Goal: Transaction & Acquisition: Purchase product/service

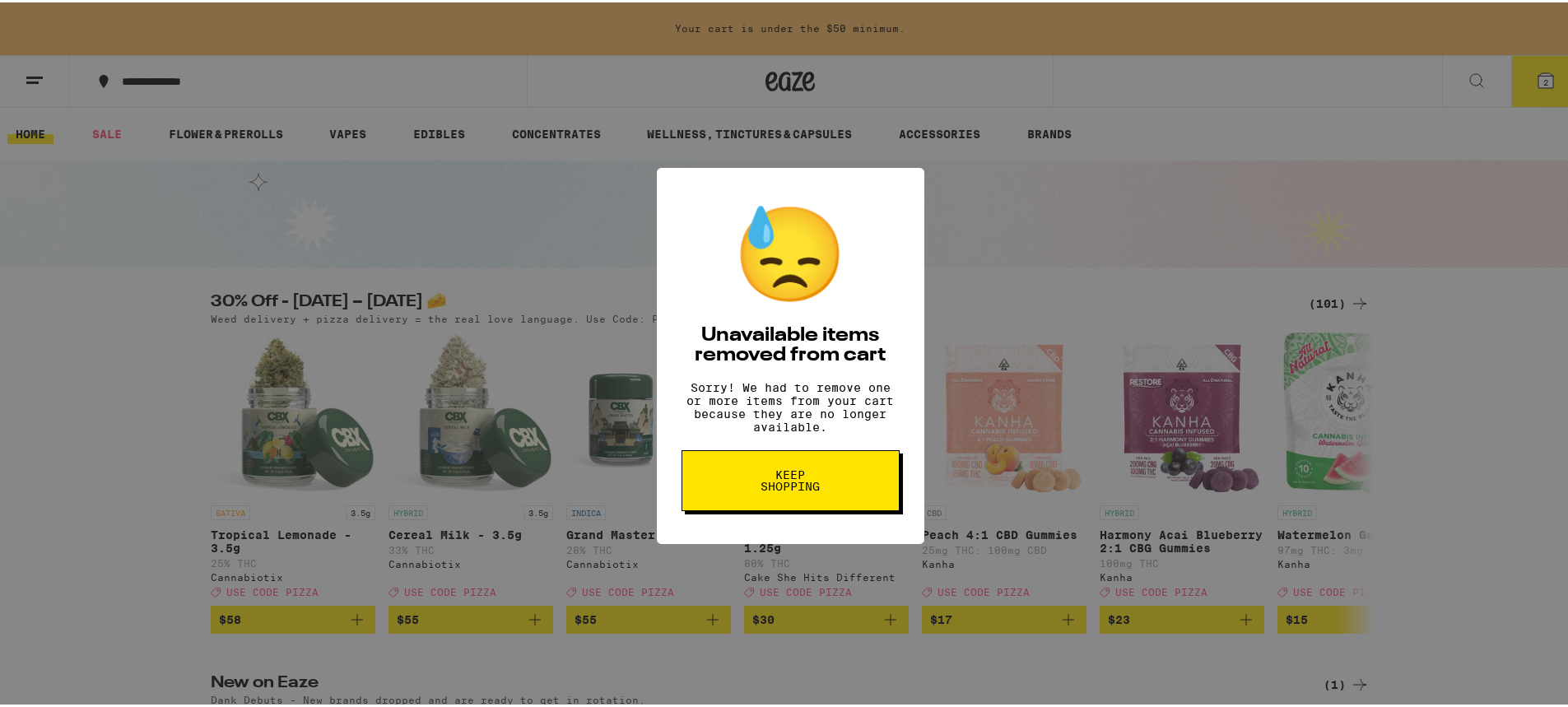
click at [836, 466] on button "Keep Shopping" at bounding box center [790, 479] width 218 height 61
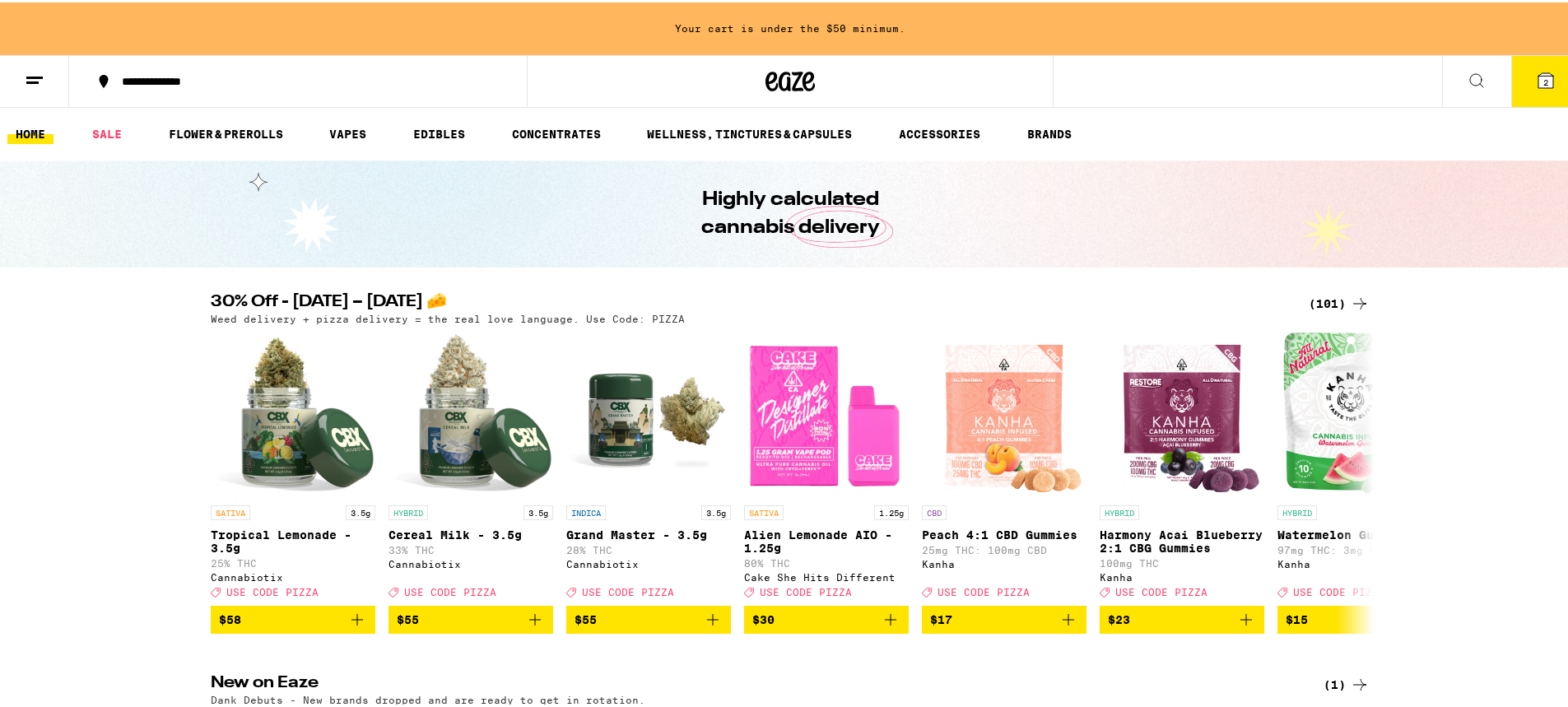
click at [1318, 295] on div "(101)" at bounding box center [1339, 301] width 61 height 20
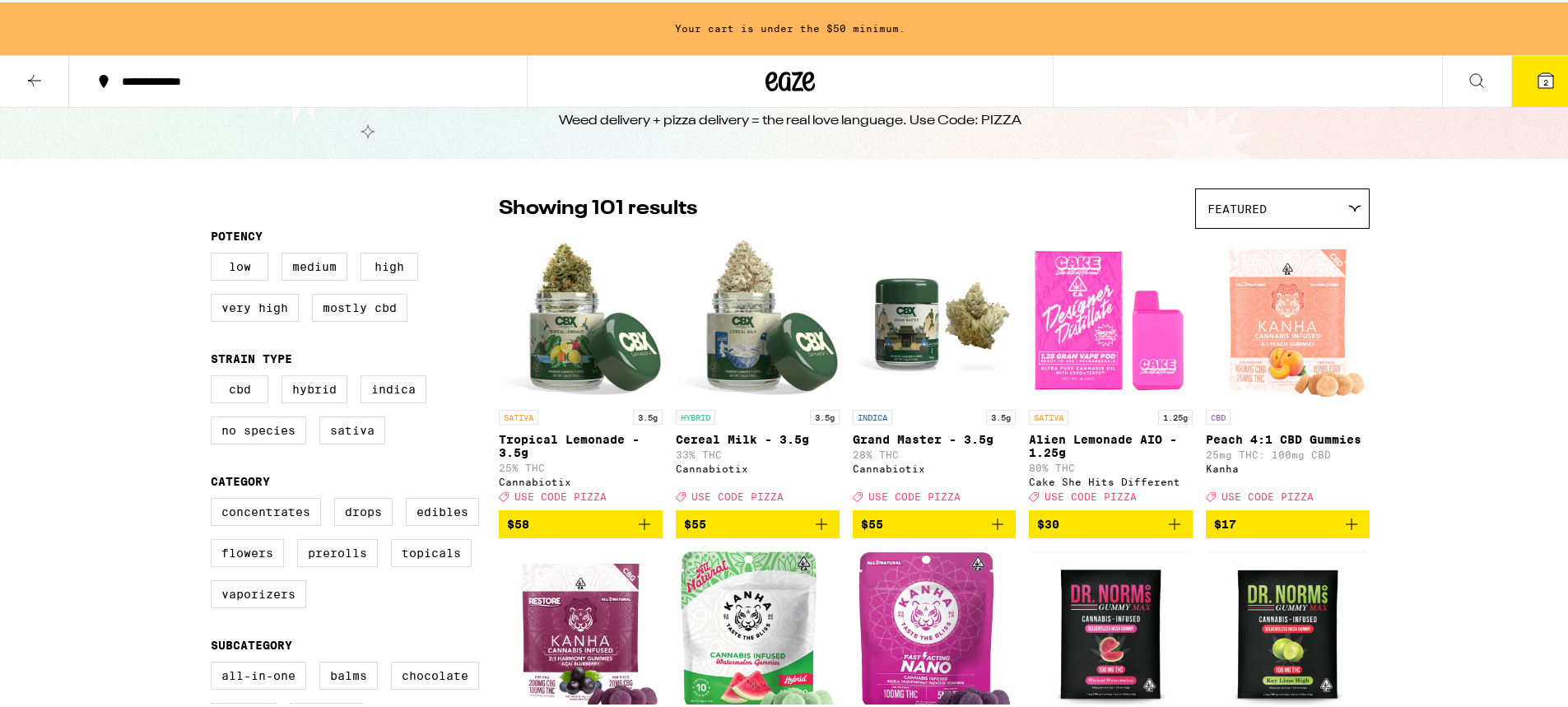
scroll to position [82, 0]
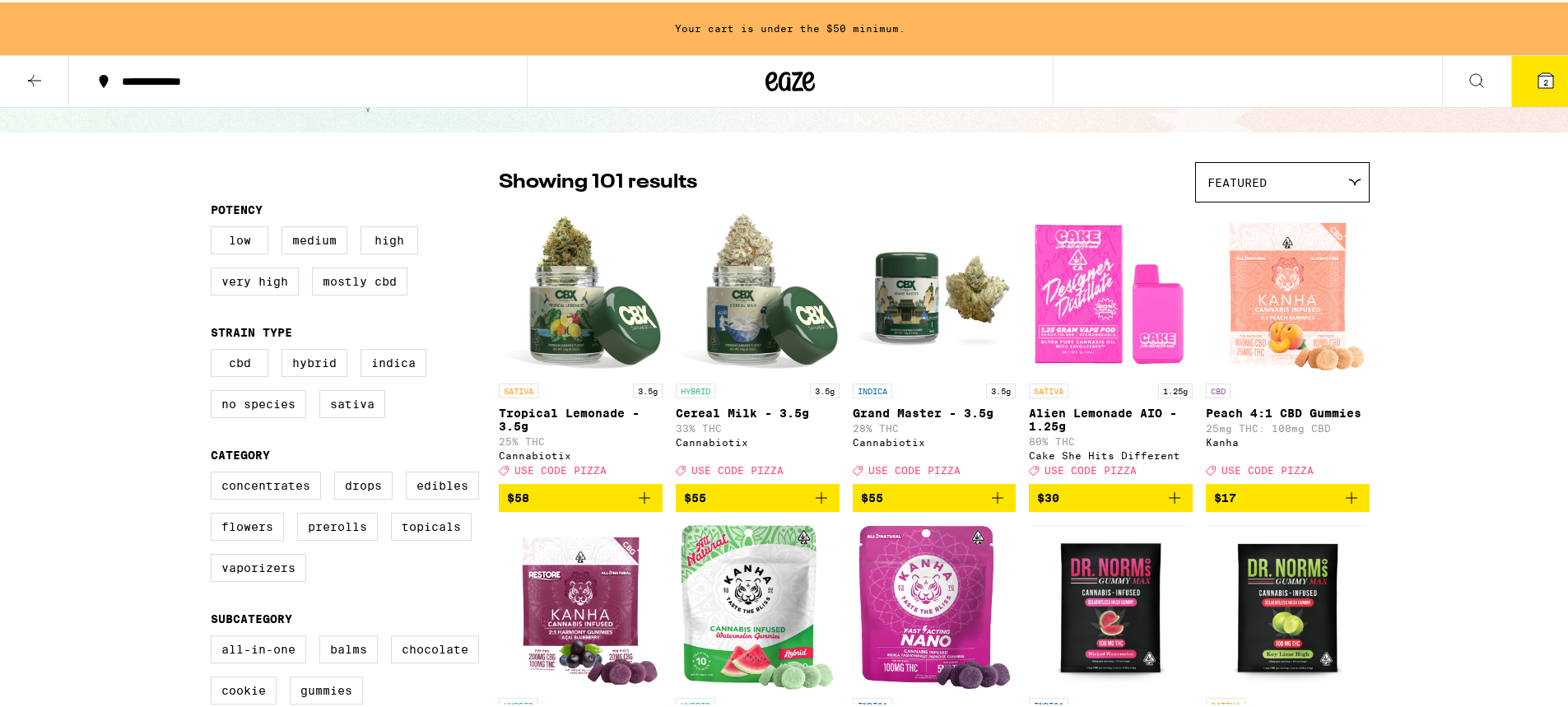
click at [1176, 505] on icon "Add to bag" at bounding box center [1174, 495] width 20 height 20
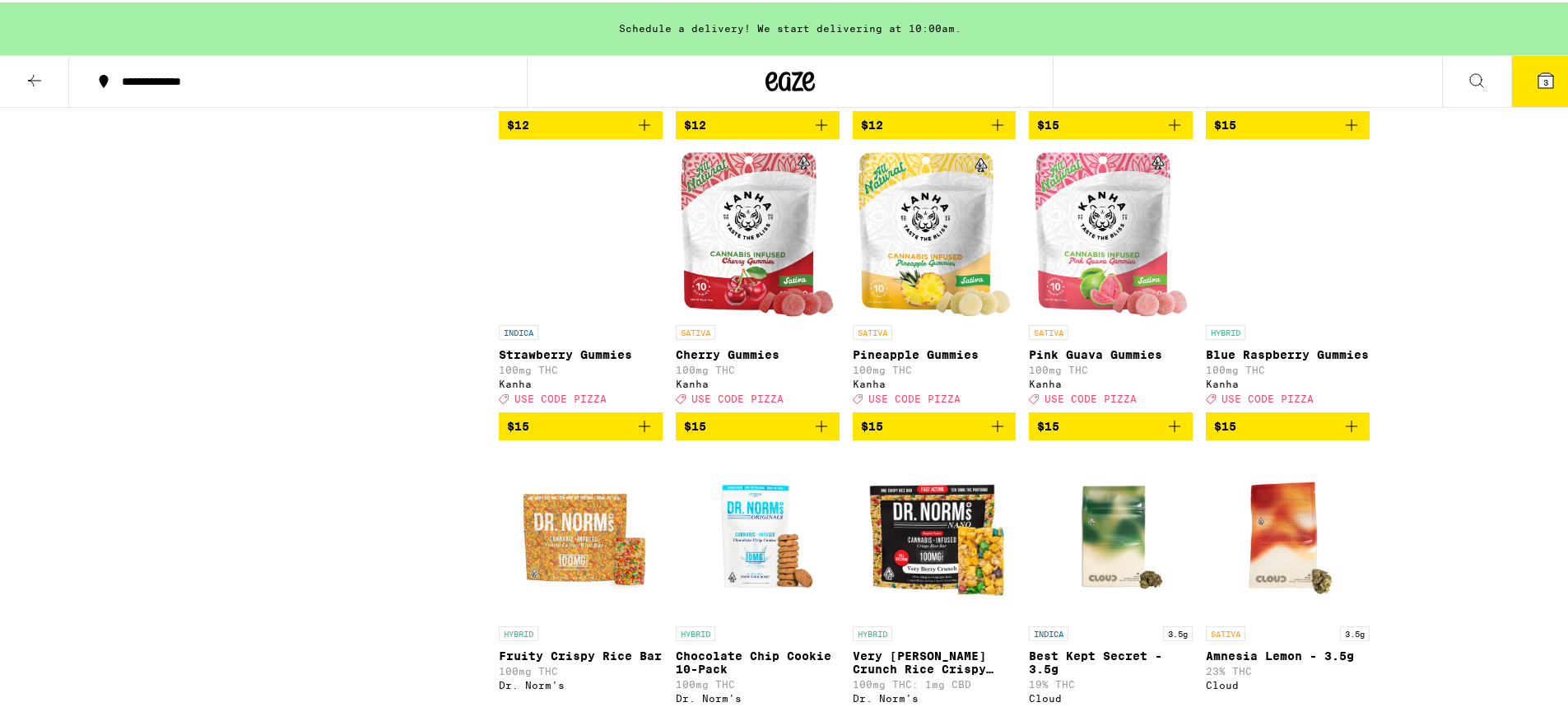
scroll to position [1810, 0]
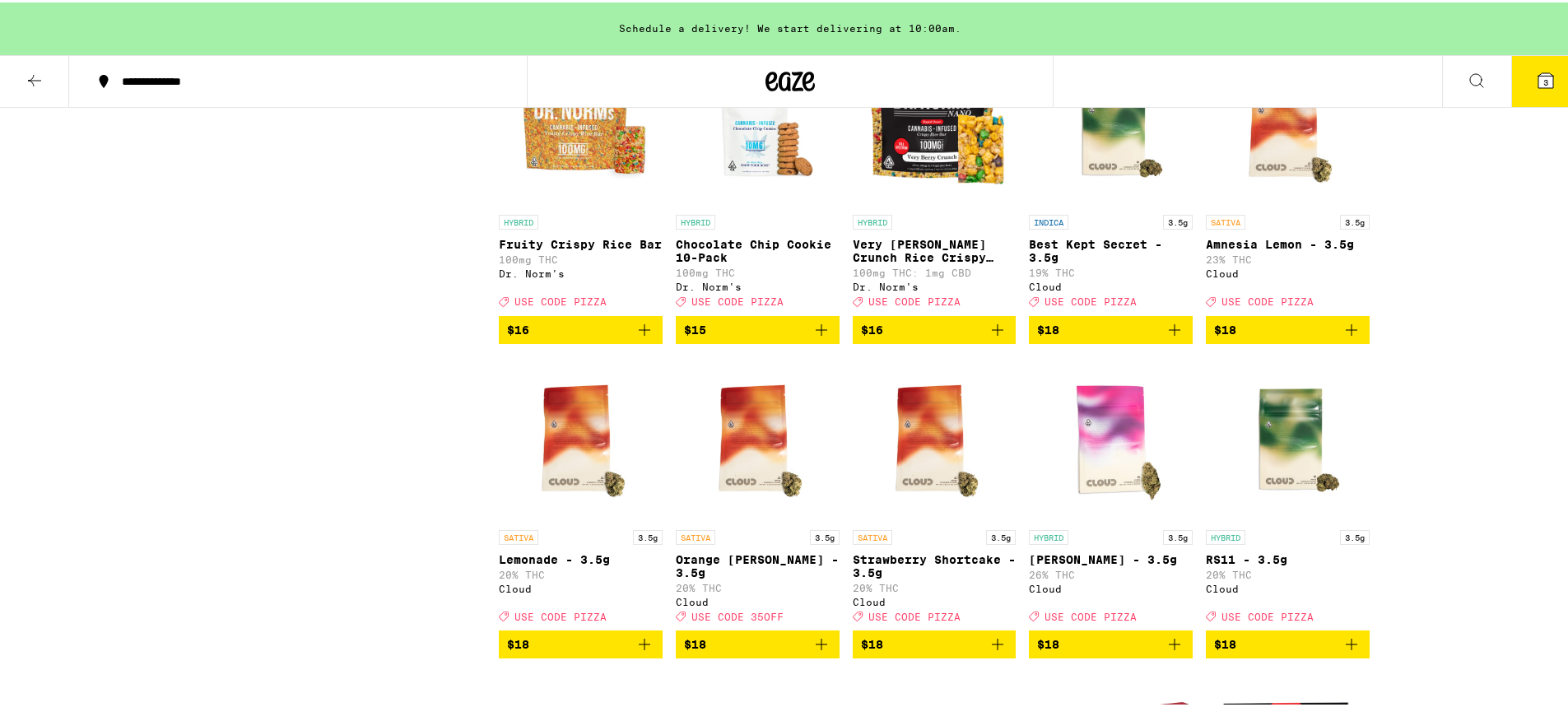
click at [1350, 338] on icon "Add to bag" at bounding box center [1351, 327] width 20 height 20
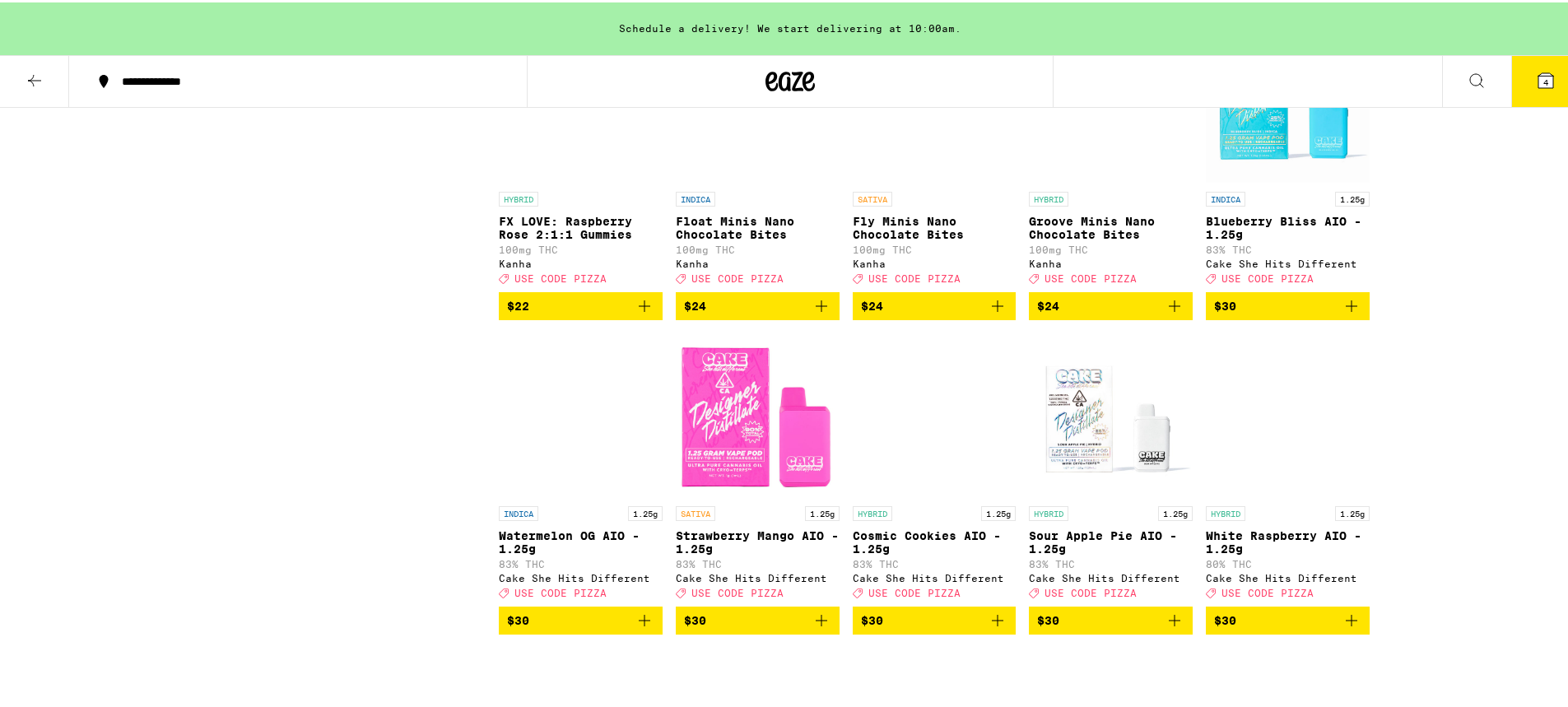
scroll to position [3704, 0]
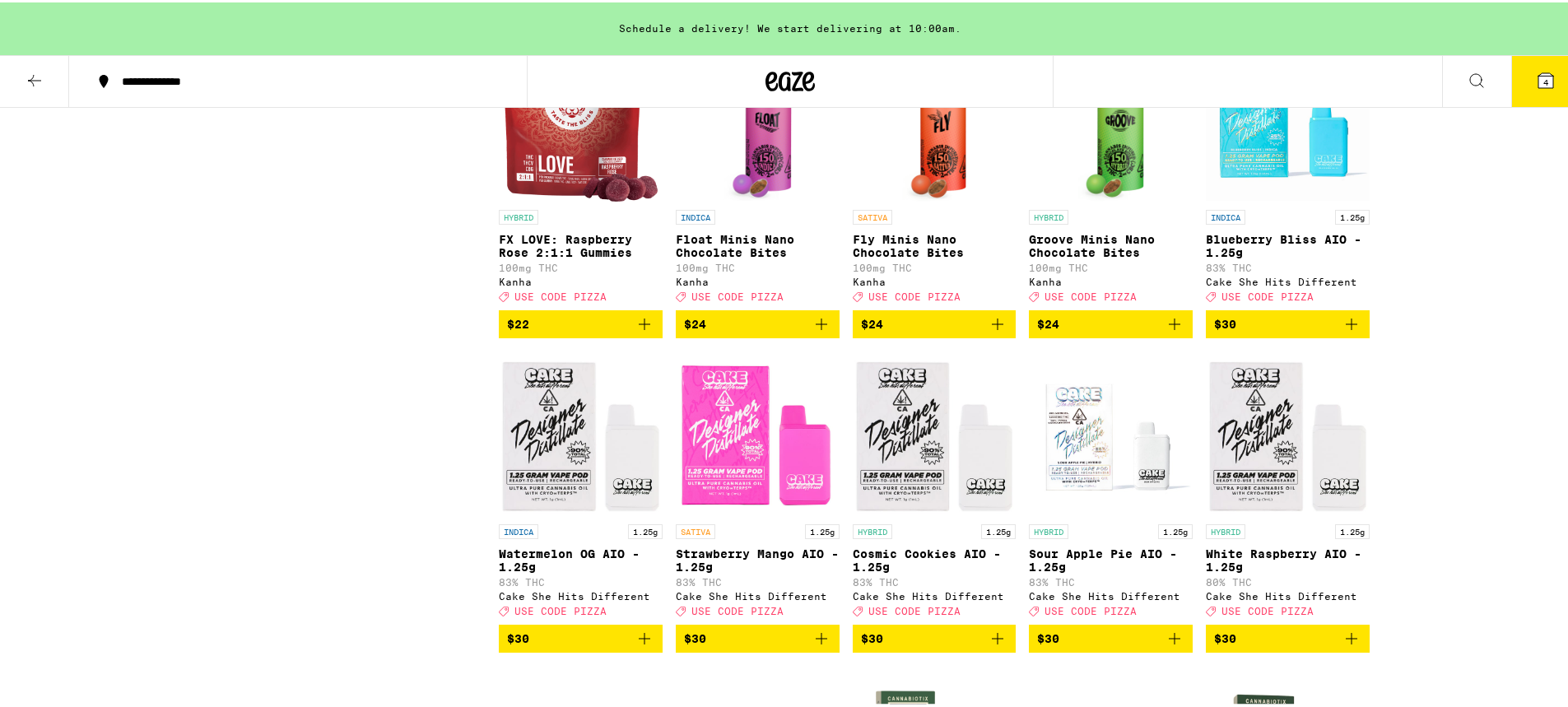
click at [1349, 332] on icon "Add to bag" at bounding box center [1351, 321] width 20 height 20
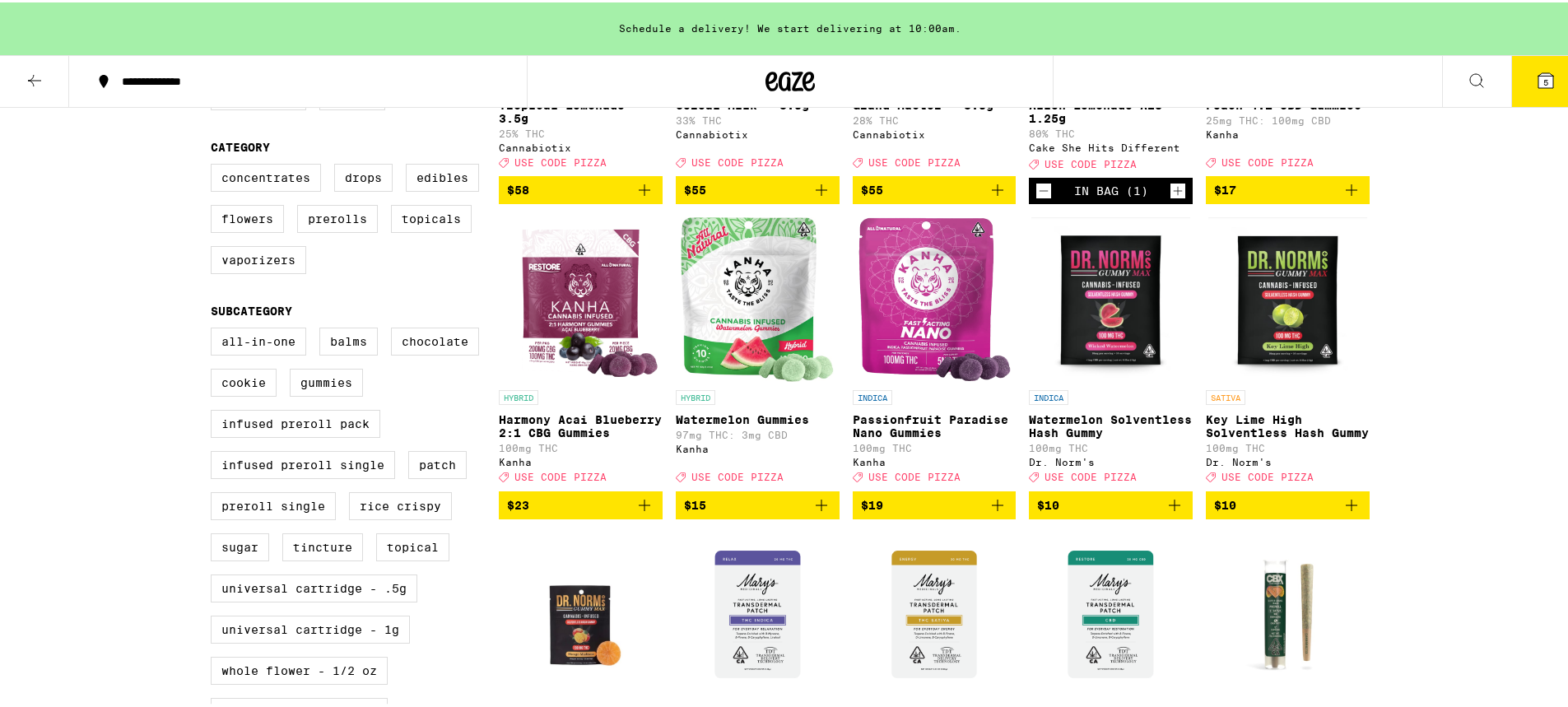
scroll to position [0, 0]
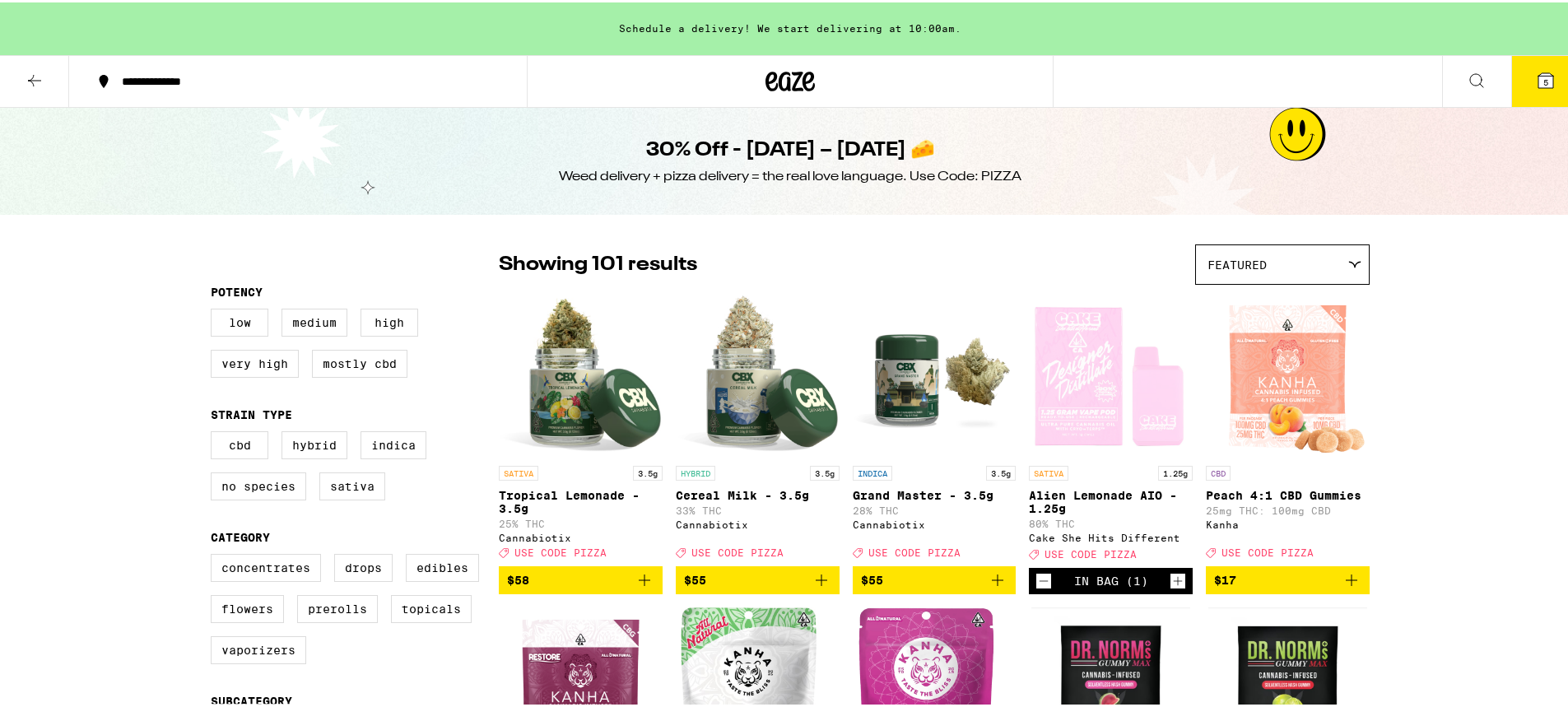
click at [1036, 589] on icon "Decrement" at bounding box center [1043, 578] width 15 height 20
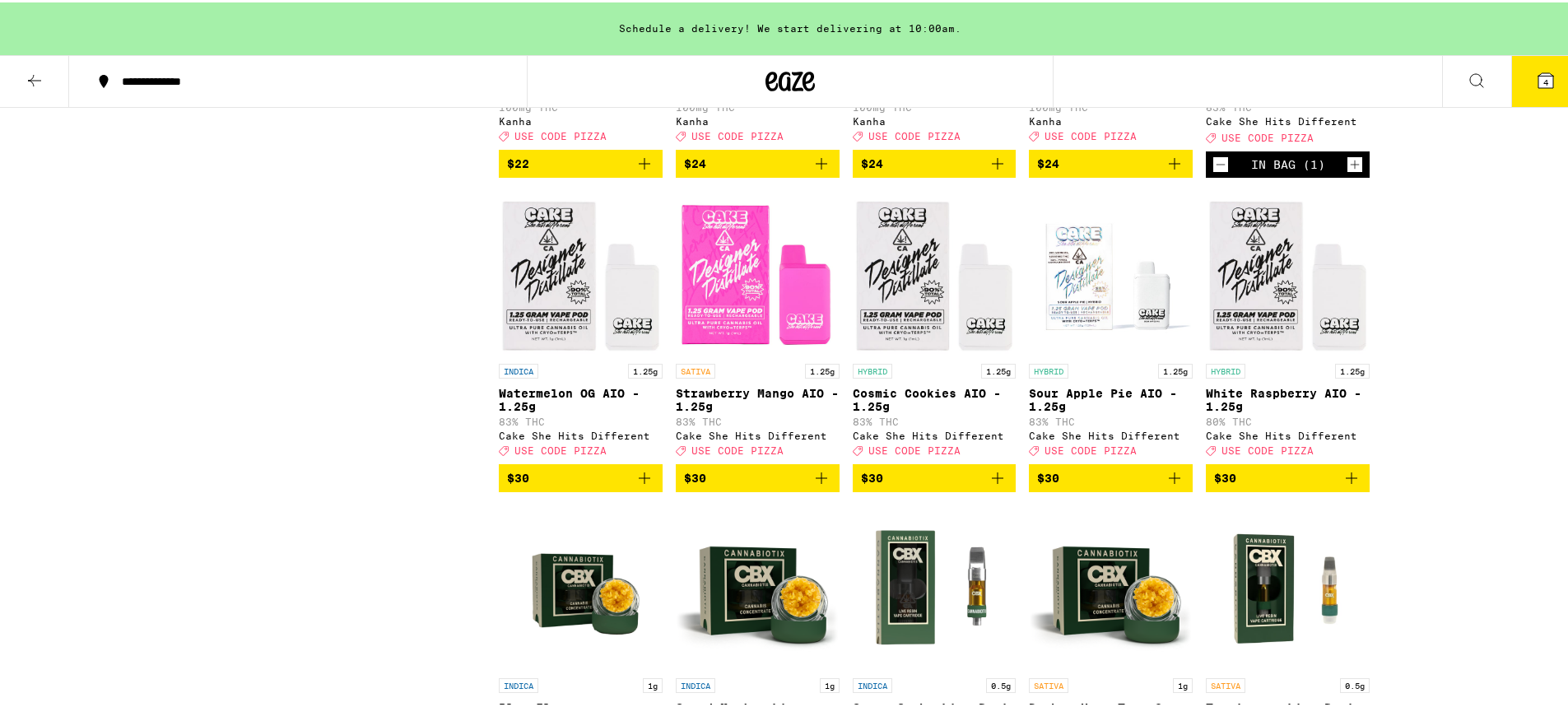
scroll to position [3900, 0]
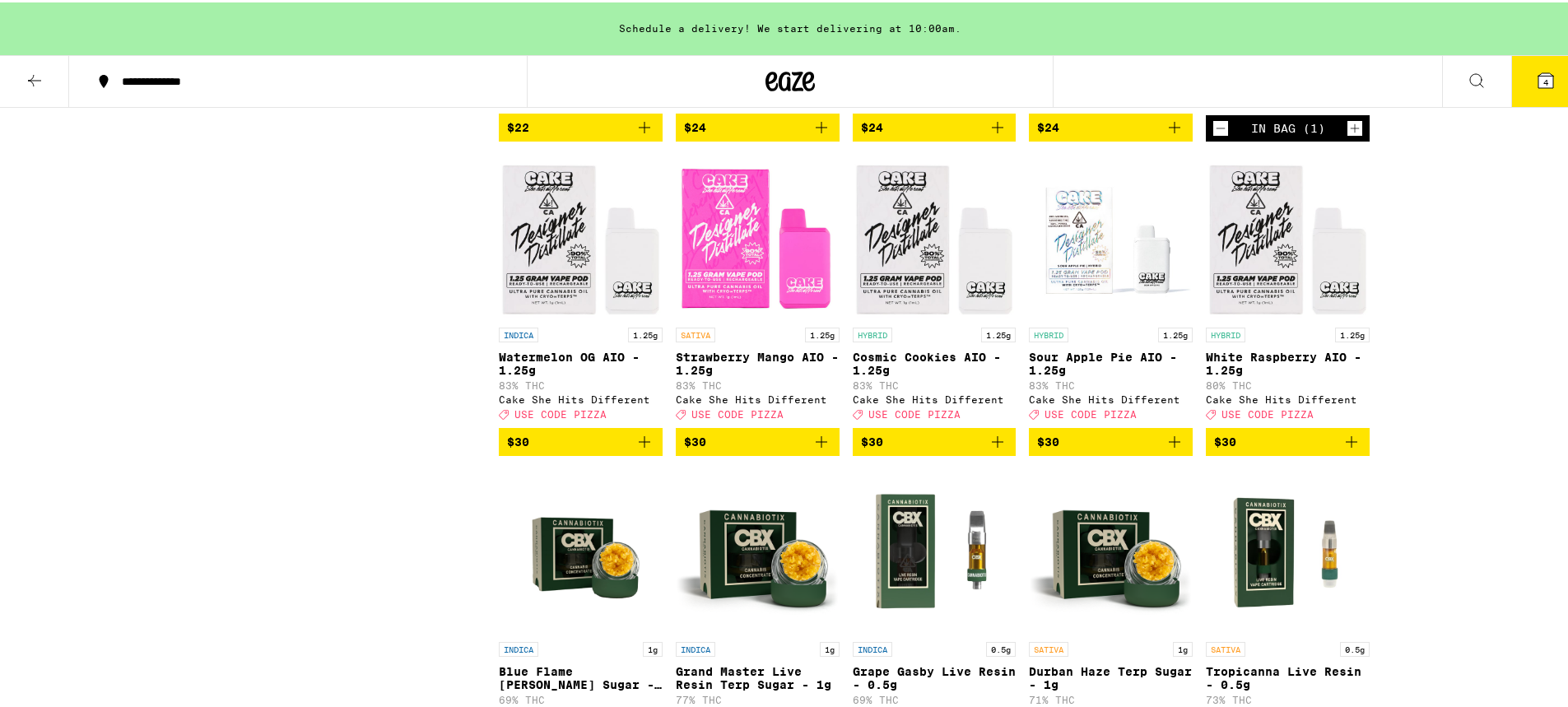
click at [821, 450] on icon "Add to bag" at bounding box center [821, 439] width 20 height 20
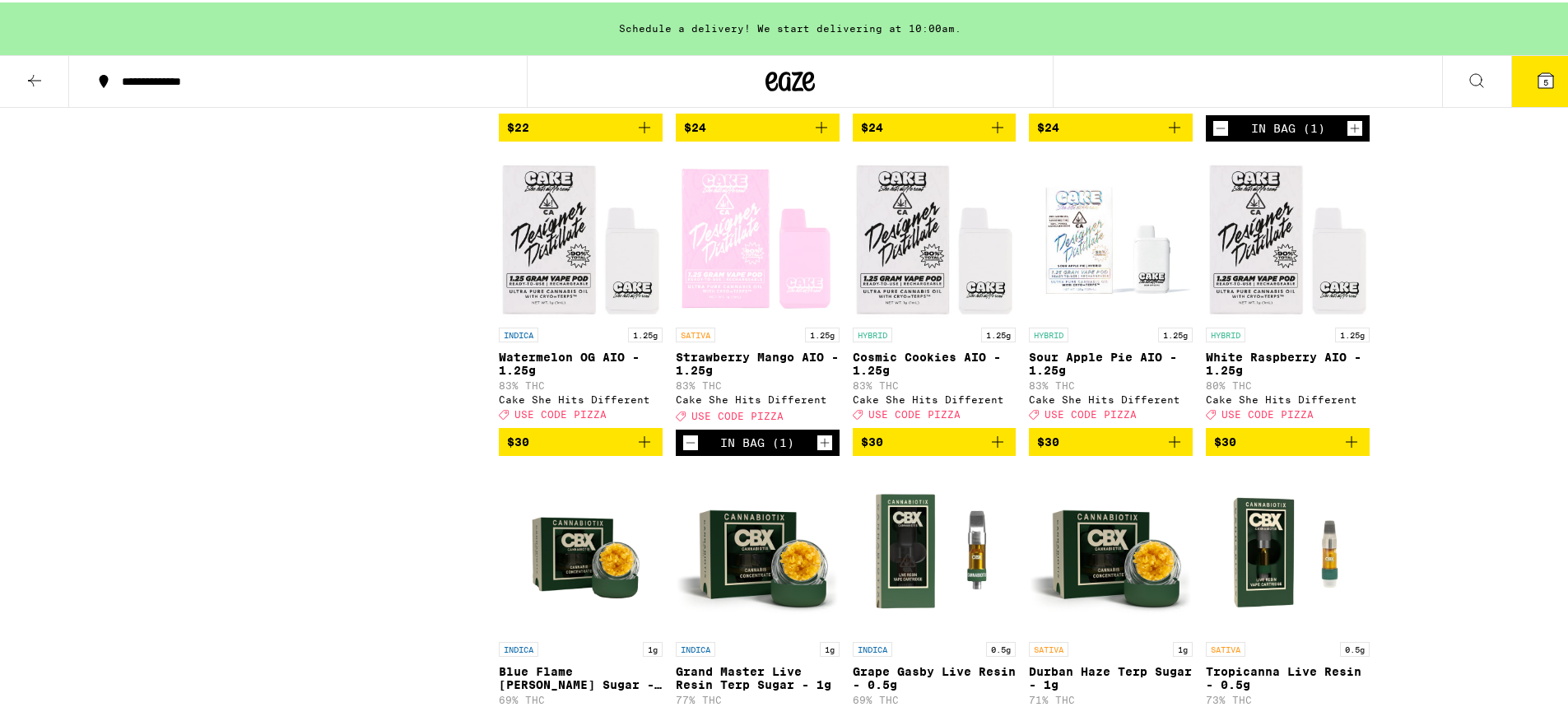
click at [990, 450] on icon "Add to bag" at bounding box center [998, 439] width 20 height 20
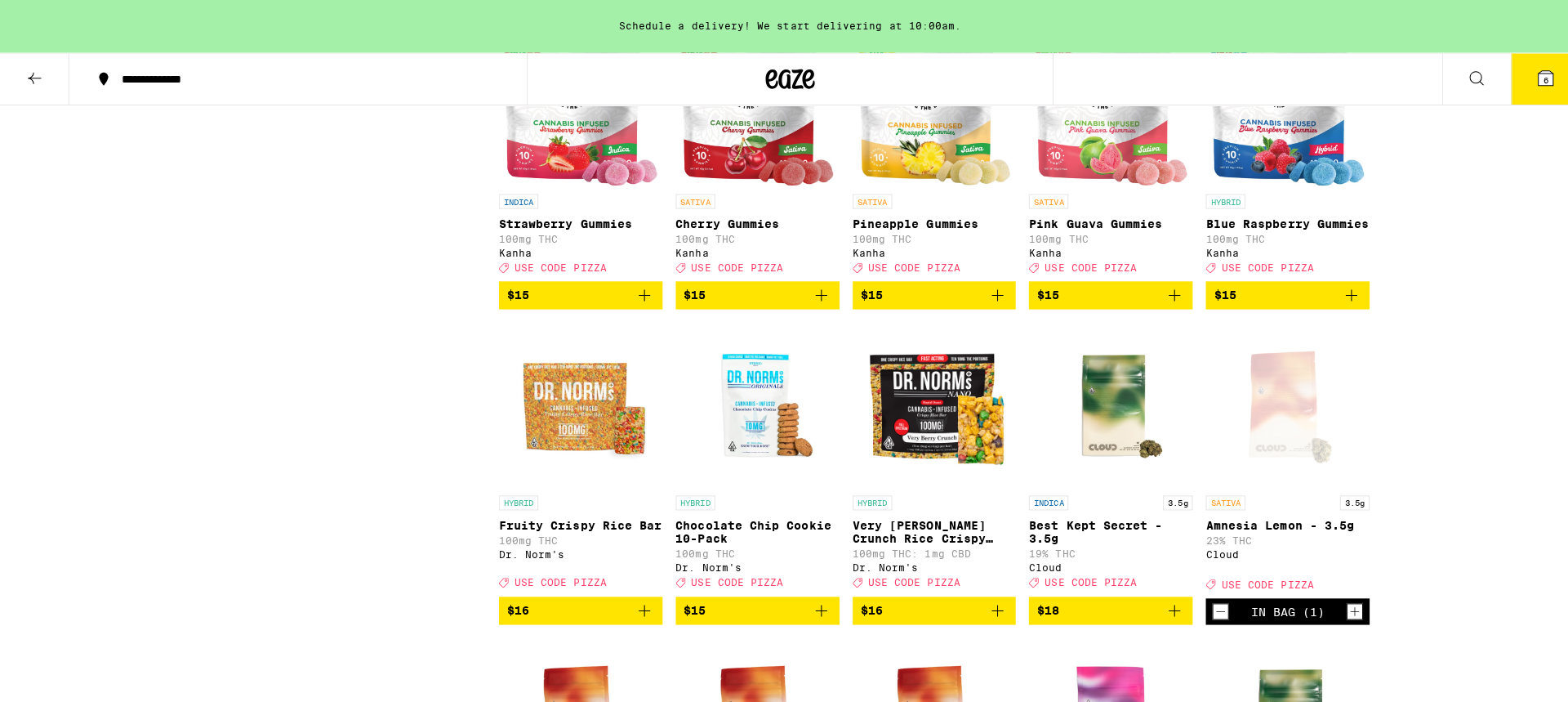
scroll to position [1561, 0]
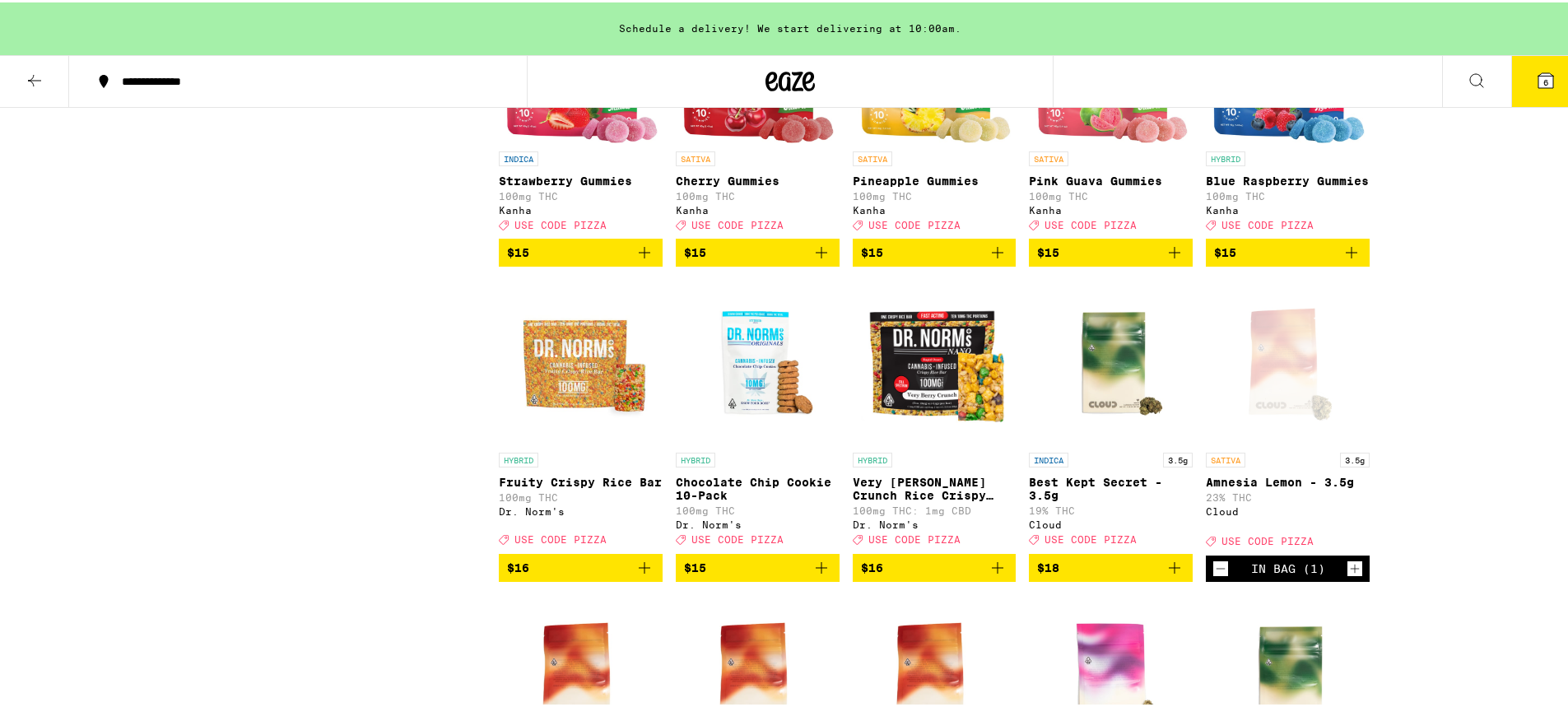
click at [1544, 80] on span "6" at bounding box center [1546, 80] width 5 height 10
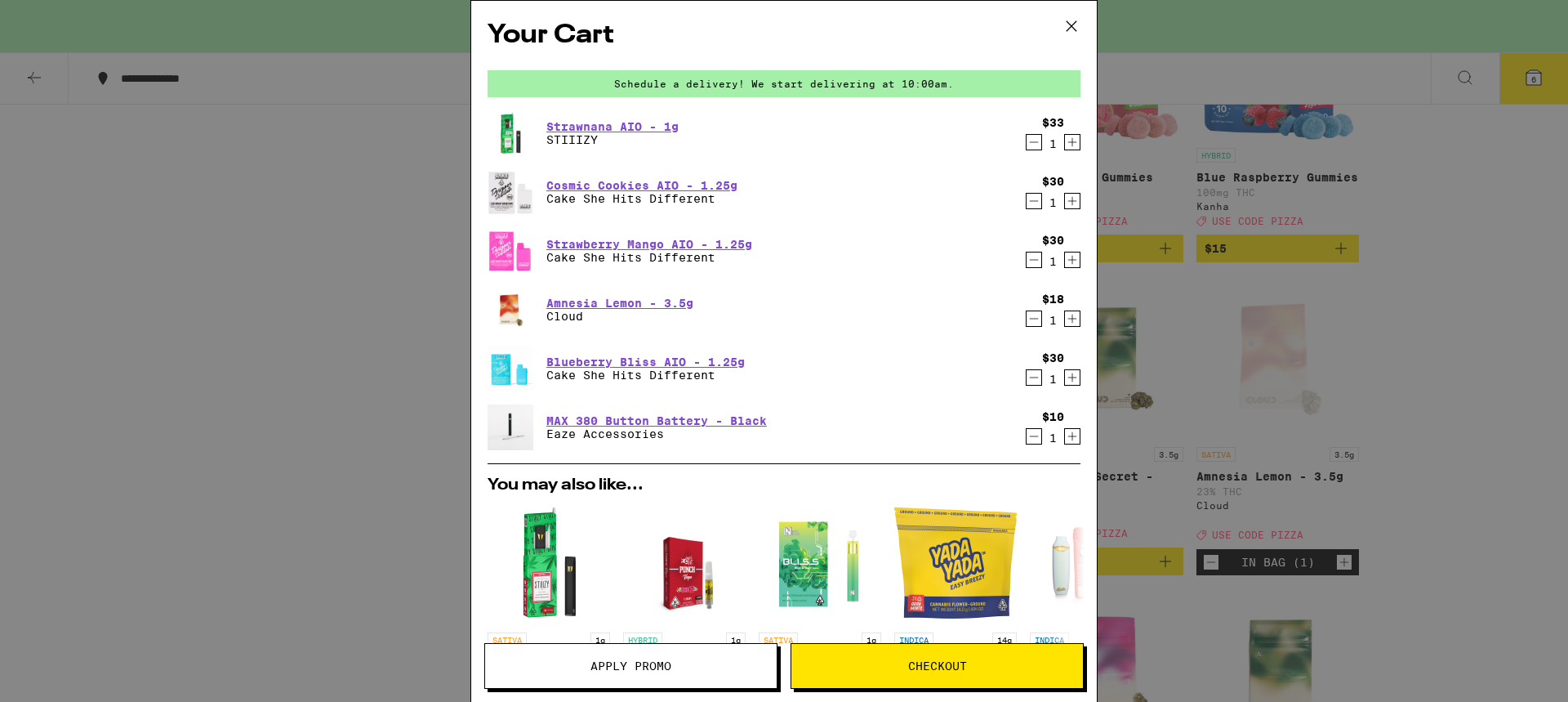
click at [1026, 137] on icon "Decrement" at bounding box center [1033, 142] width 15 height 20
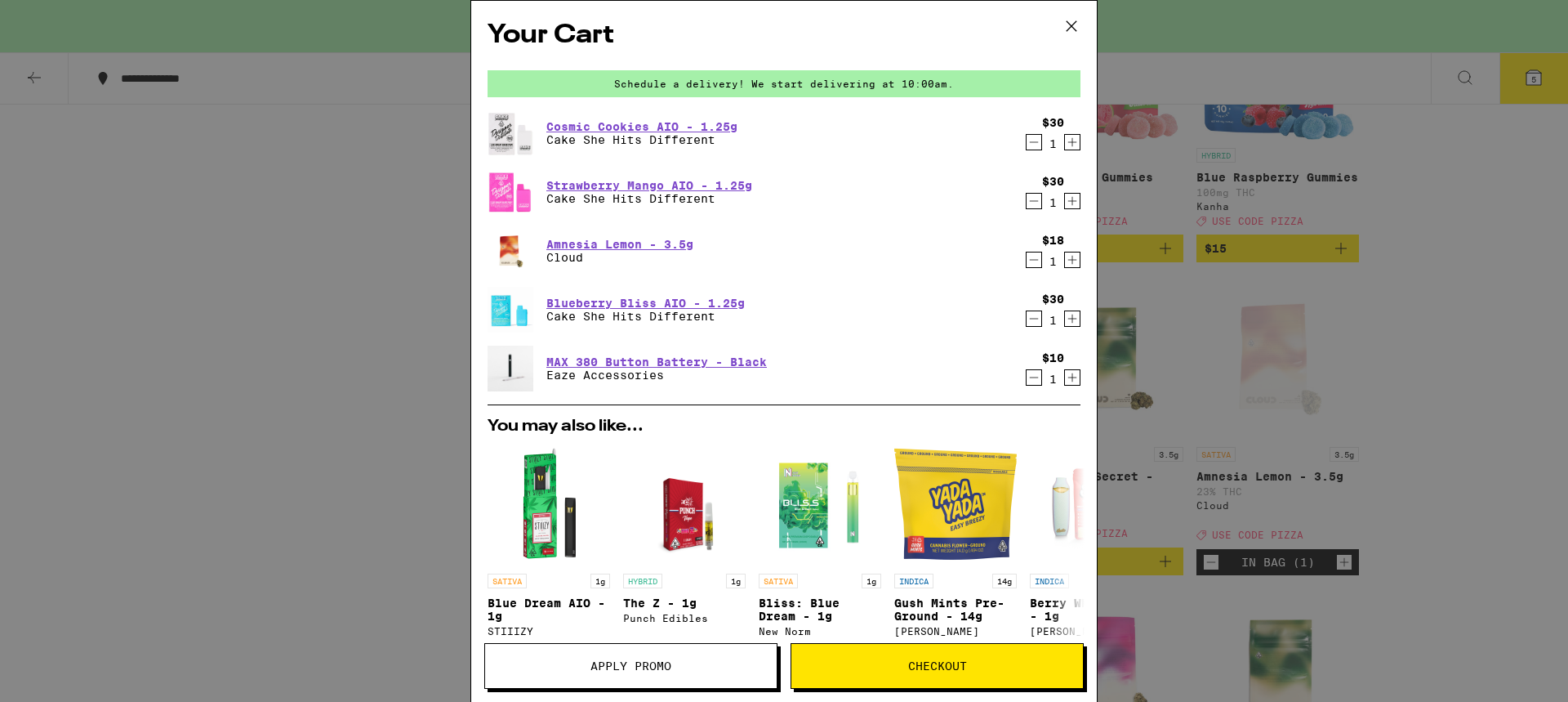
click at [1026, 378] on icon "Decrement" at bounding box center [1033, 377] width 15 height 20
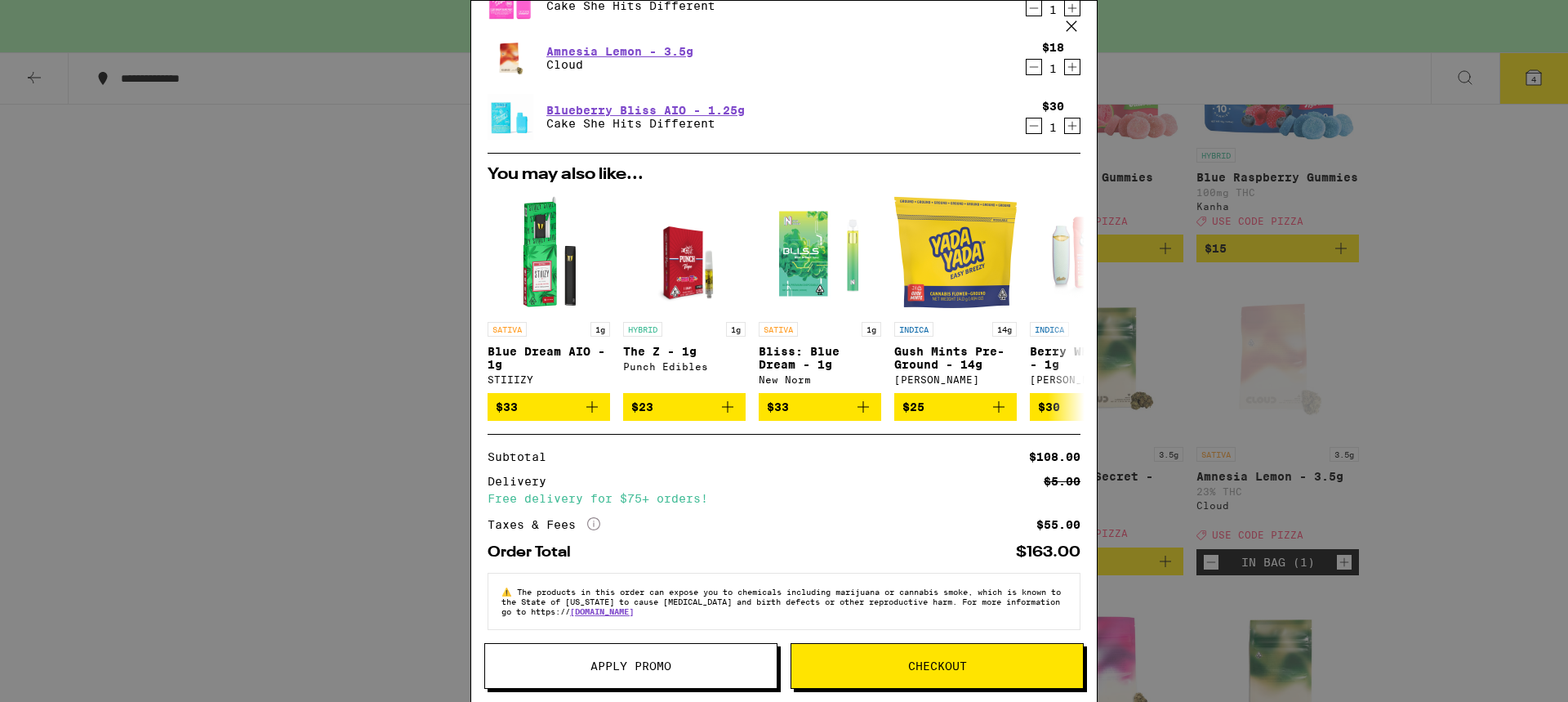
scroll to position [209, 0]
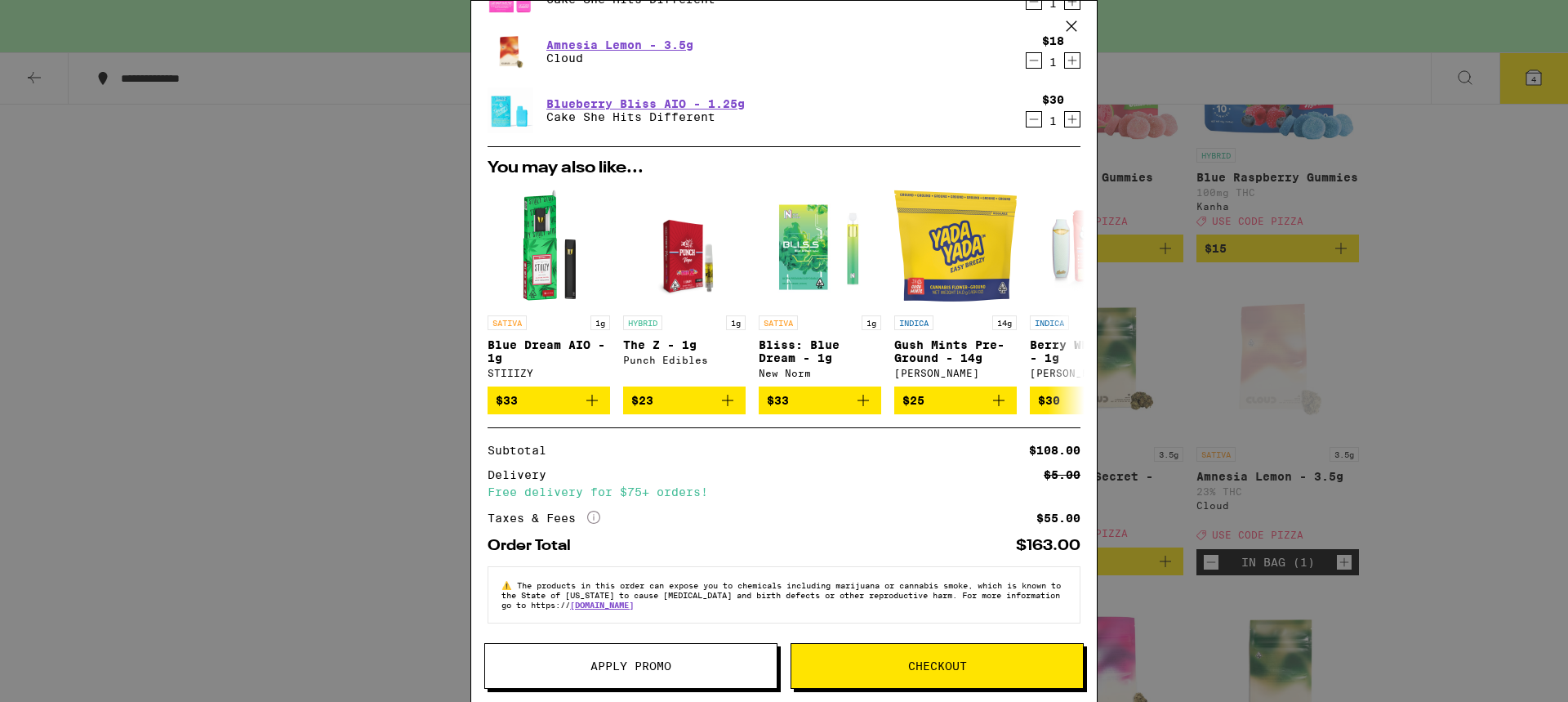
click at [723, 659] on button "Apply Promo" at bounding box center [631, 666] width 293 height 46
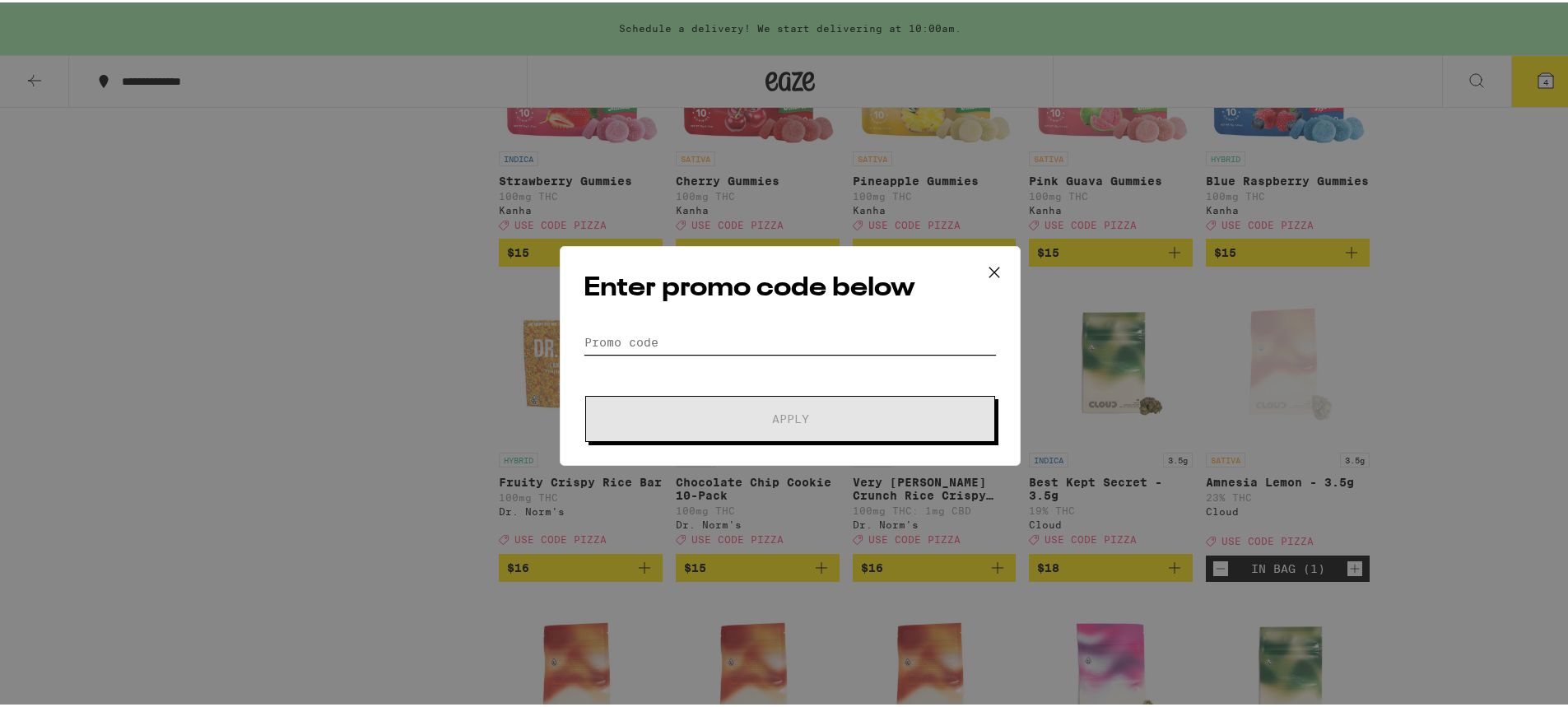
click at [767, 350] on input "Promo Code" at bounding box center [790, 340] width 413 height 24
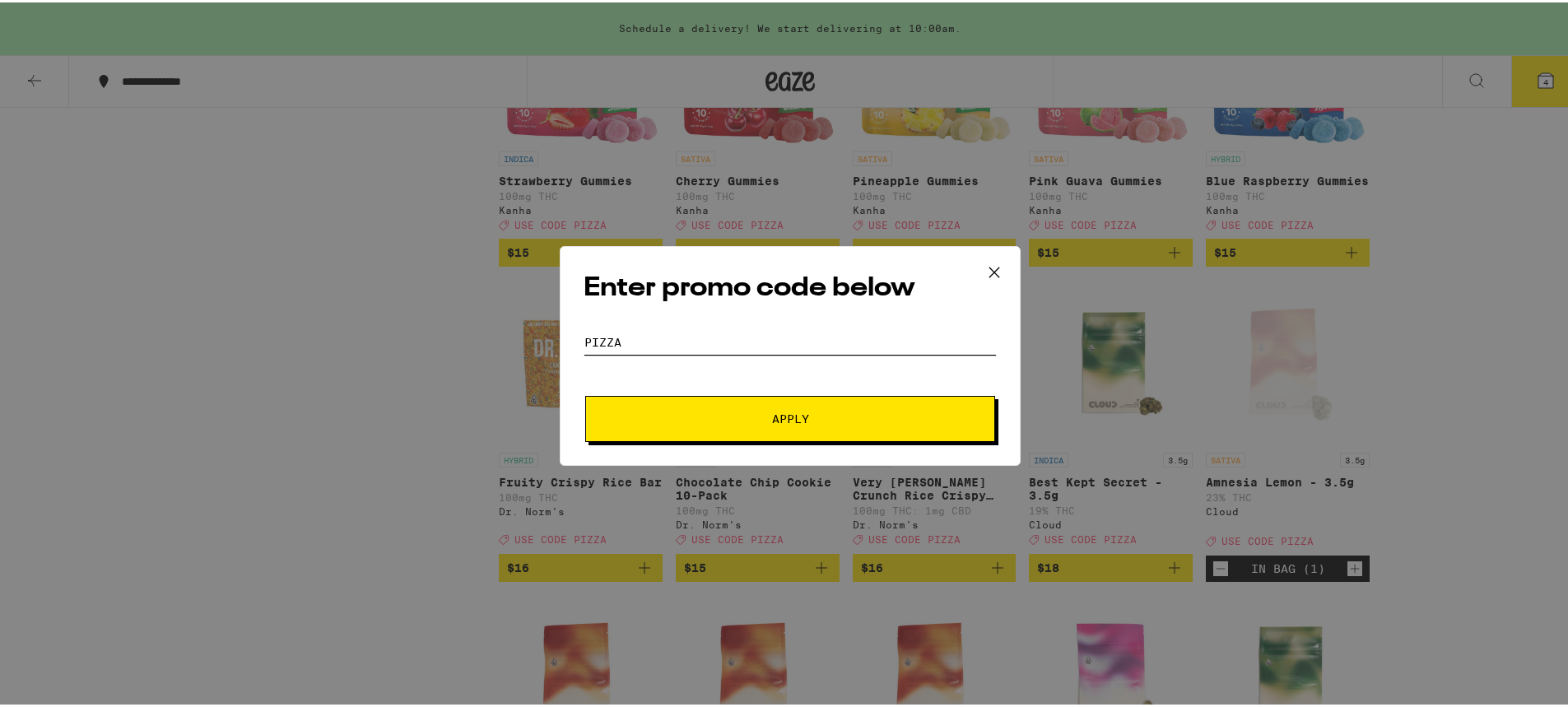
type input "pizza"
click at [802, 415] on span "Apply" at bounding box center [790, 416] width 37 height 11
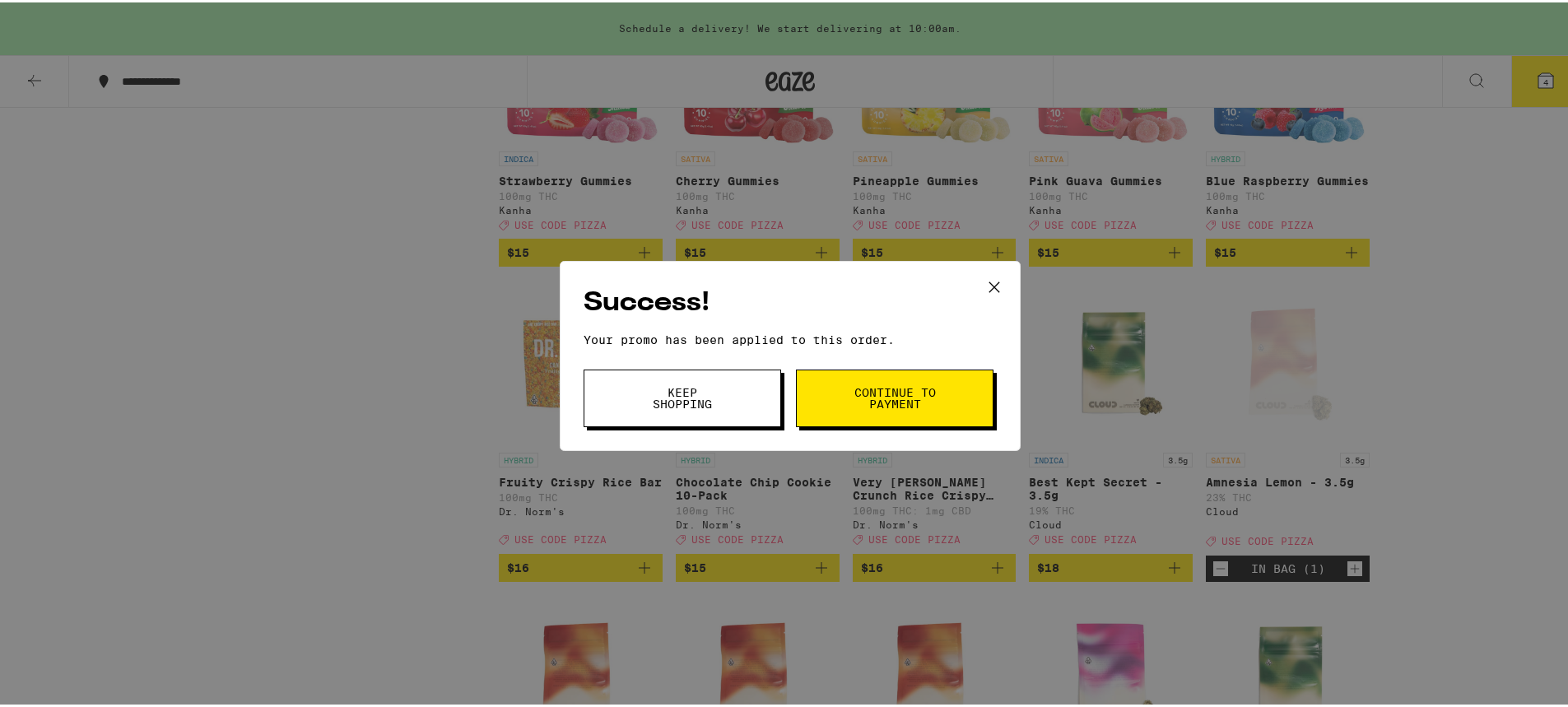
click at [749, 370] on button "Keep Shopping" at bounding box center [682, 396] width 198 height 58
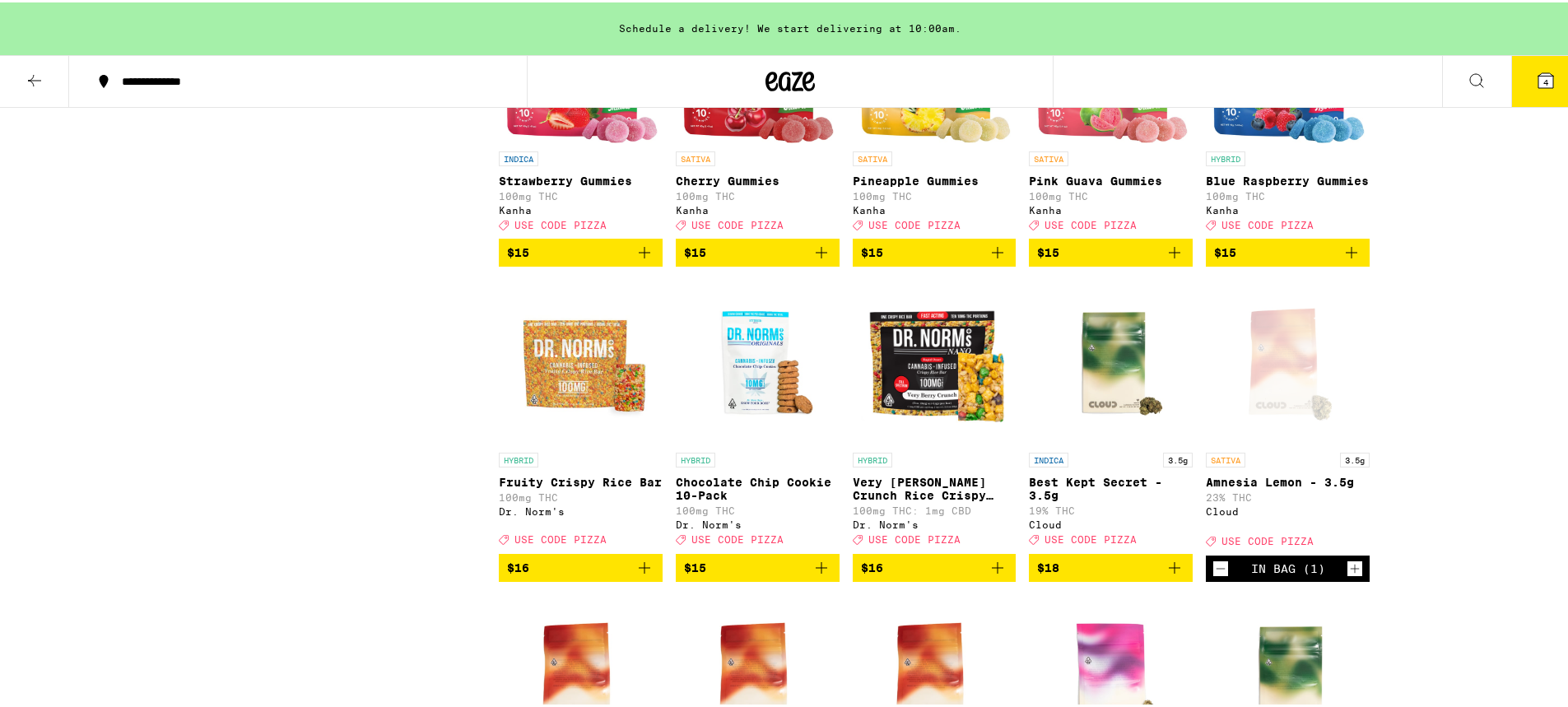
click at [1522, 77] on button "4" at bounding box center [1545, 79] width 69 height 51
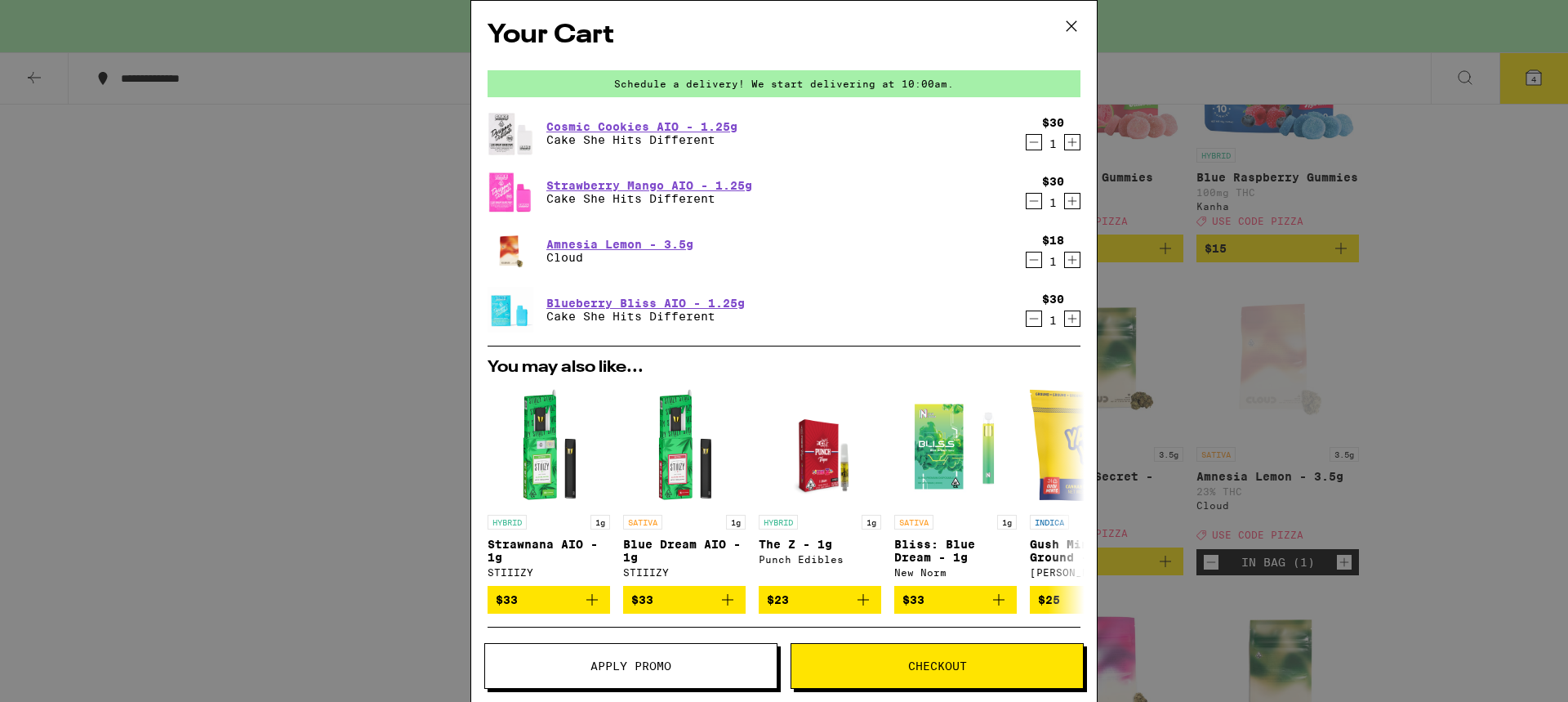
click at [1026, 256] on icon "Decrement" at bounding box center [1033, 260] width 15 height 20
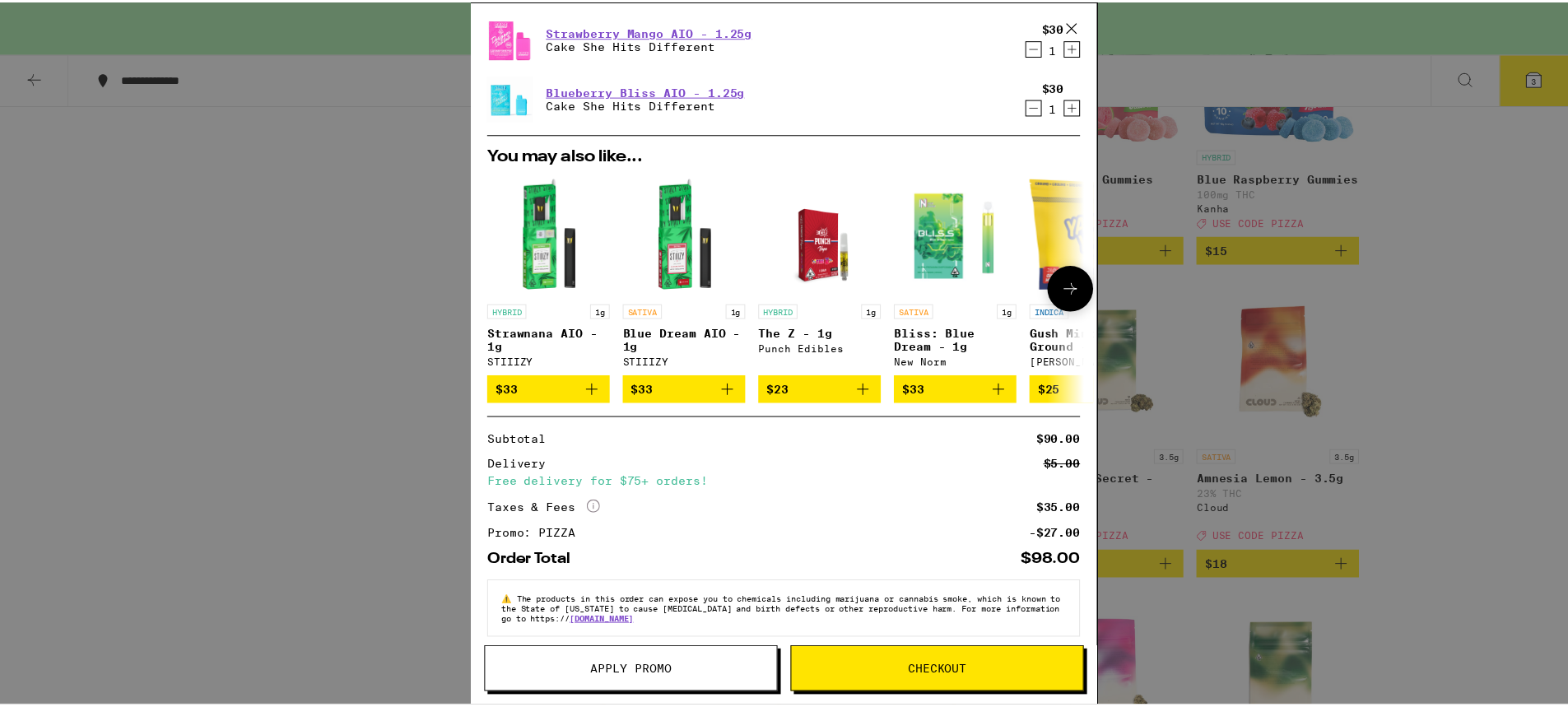
scroll to position [176, 0]
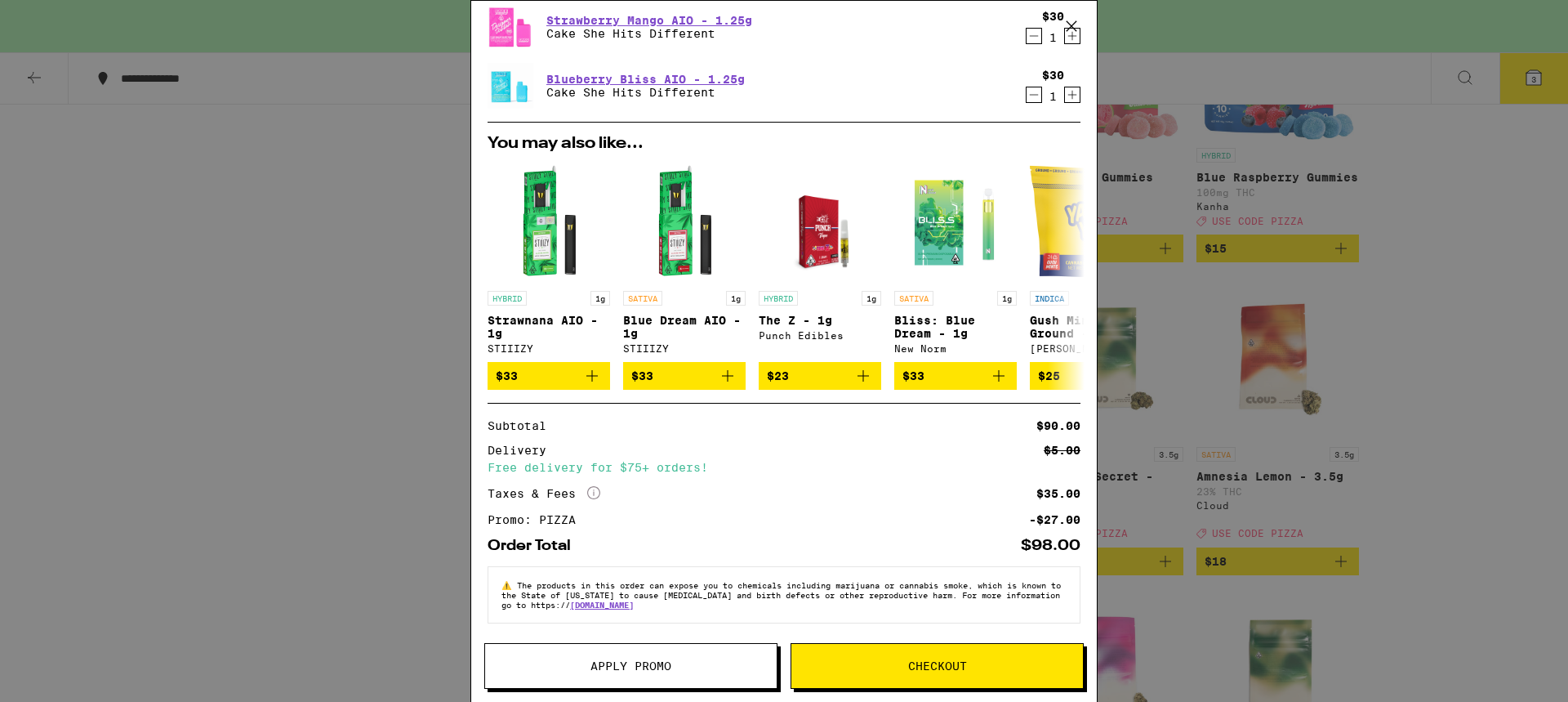
click at [1472, 239] on div "Your Cart Schedule a delivery! We start delivering at 10:00am. Cosmic Cookies A…" at bounding box center [784, 351] width 1568 height 702
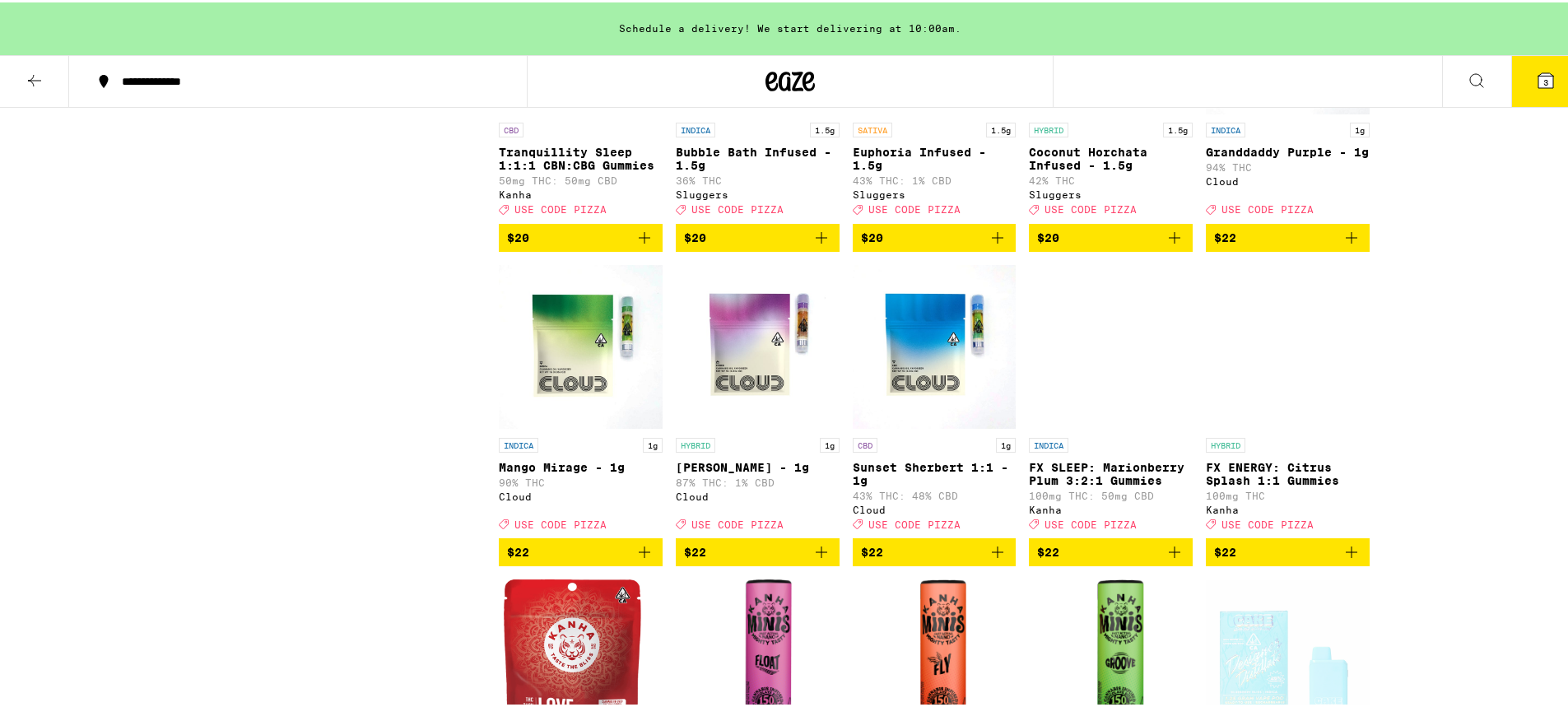
scroll to position [3179, 0]
